Goal: Task Accomplishment & Management: Use online tool/utility

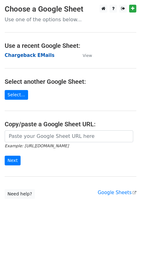
click at [30, 54] on strong "Chargeback EMails" at bounding box center [30, 56] width 50 height 6
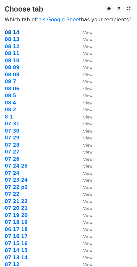
click at [12, 33] on strong "08 14" at bounding box center [12, 33] width 15 height 6
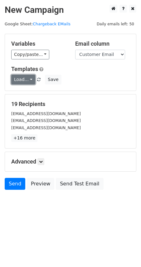
click at [27, 81] on link "Load..." at bounding box center [23, 80] width 24 height 10
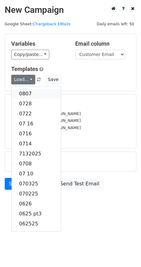
click at [27, 94] on link "0807" at bounding box center [36, 94] width 49 height 10
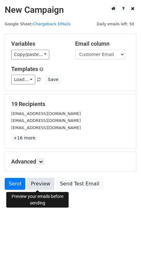
click at [39, 183] on link "Preview" at bounding box center [41, 184] width 28 height 12
